Goal: Information Seeking & Learning: Learn about a topic

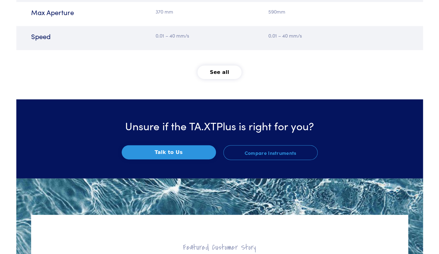
scroll to position [880, 0]
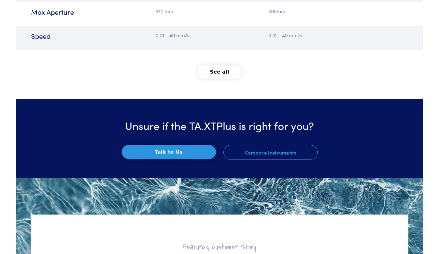
click at [215, 74] on button "See all" at bounding box center [220, 72] width 44 height 14
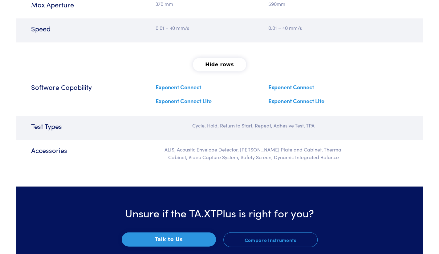
scroll to position [892, 0]
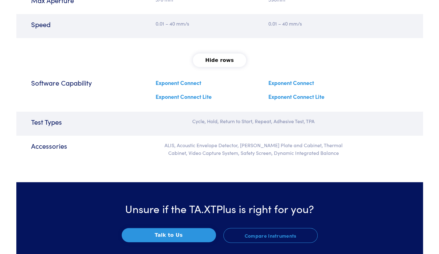
click at [182, 83] on link "Exponent Connect" at bounding box center [179, 83] width 46 height 8
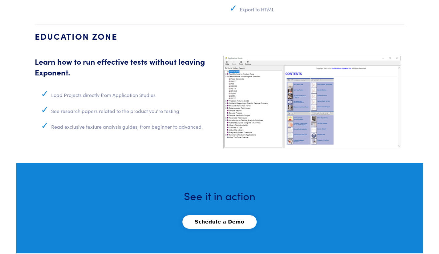
scroll to position [2382, 0]
